Goal: Information Seeking & Learning: Learn about a topic

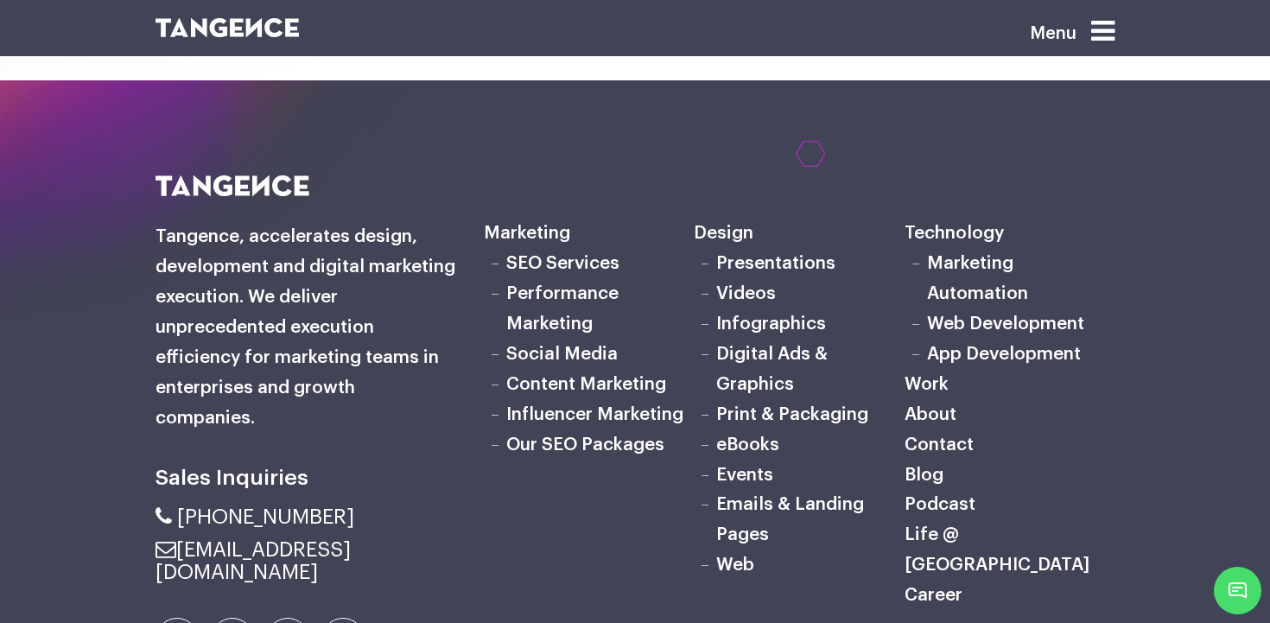
scroll to position [5335, 0]
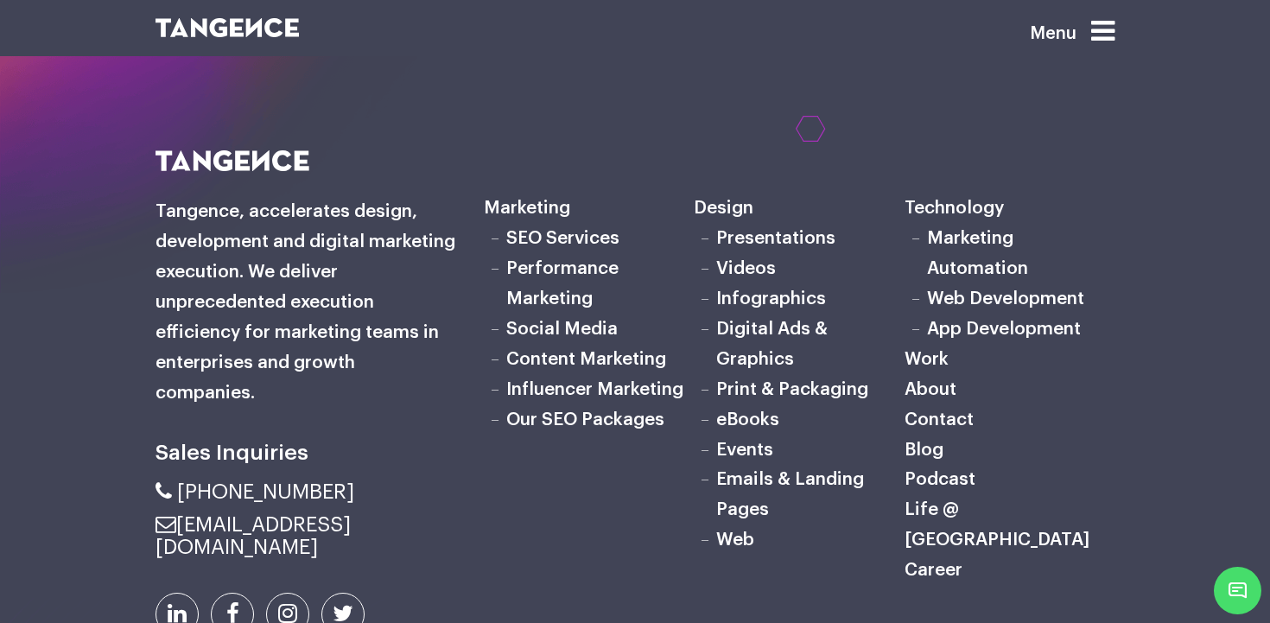
click at [940, 380] on link "About" at bounding box center [931, 389] width 52 height 18
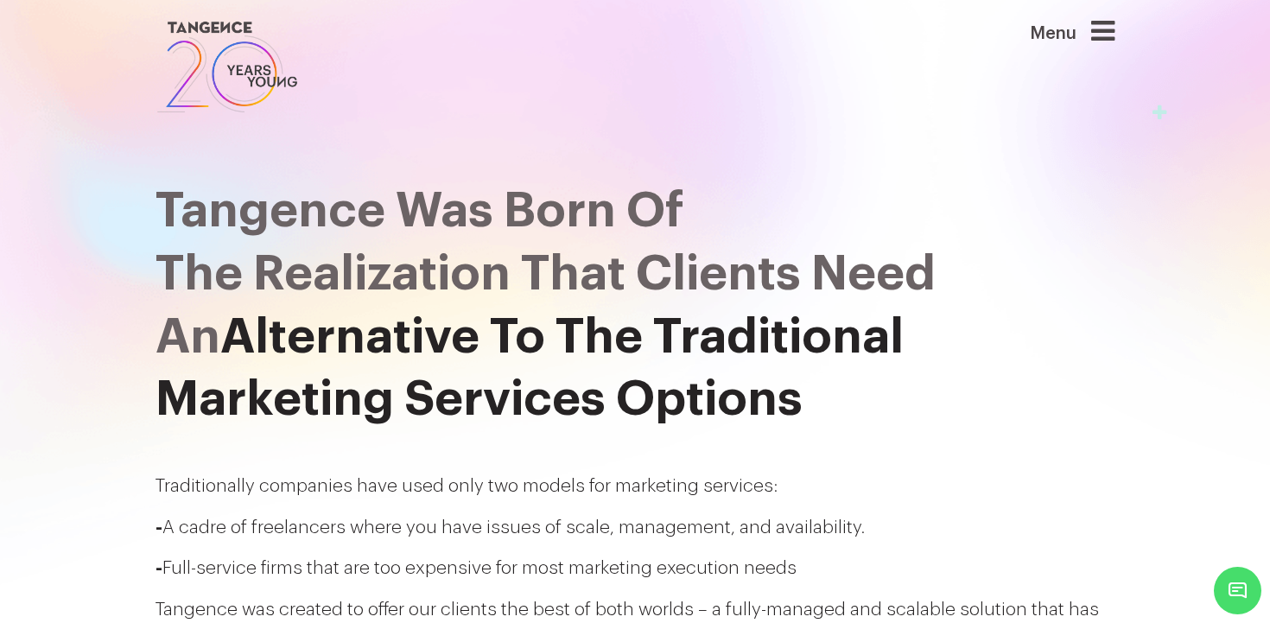
click at [1117, 19] on div "Menu" at bounding box center [1045, 66] width 164 height 99
click at [1112, 28] on icon at bounding box center [1102, 31] width 23 height 28
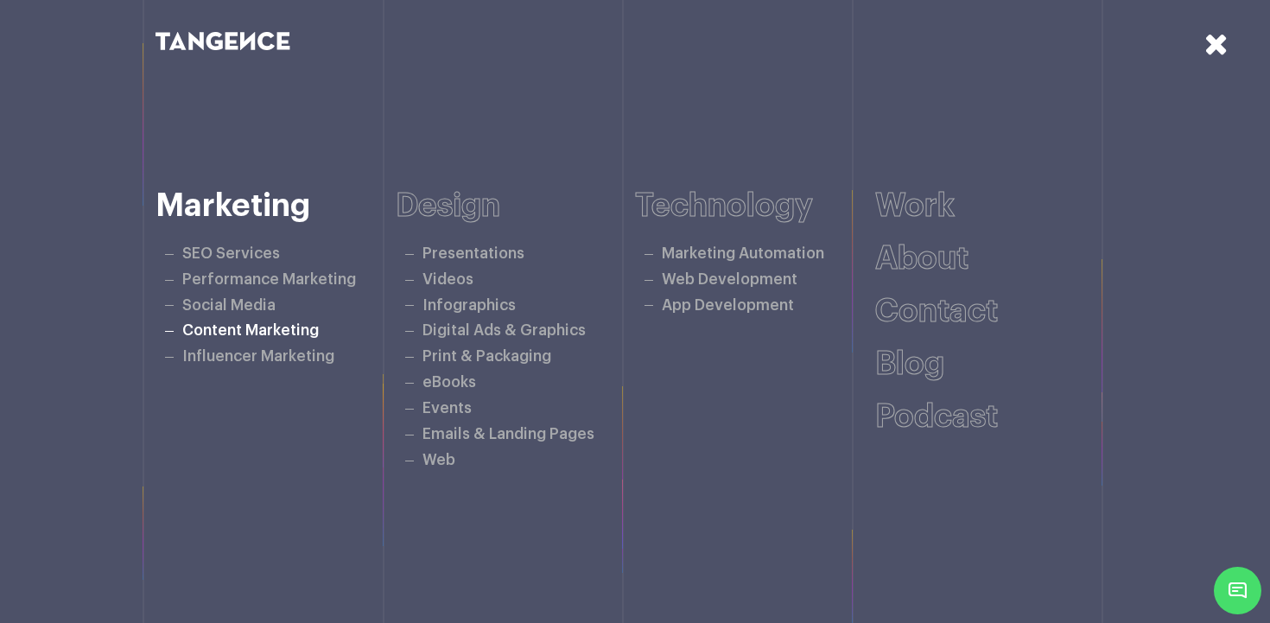
click at [289, 331] on link "Content Marketing" at bounding box center [250, 330] width 137 height 15
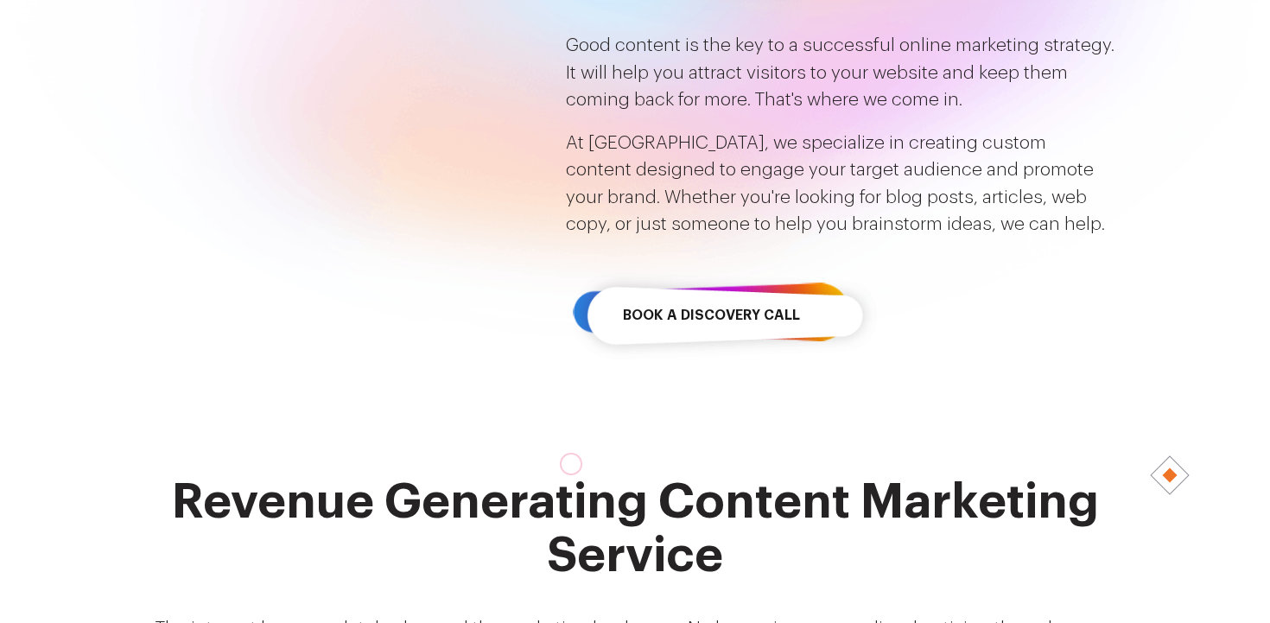
scroll to position [545, 0]
